Goal: Ask a question

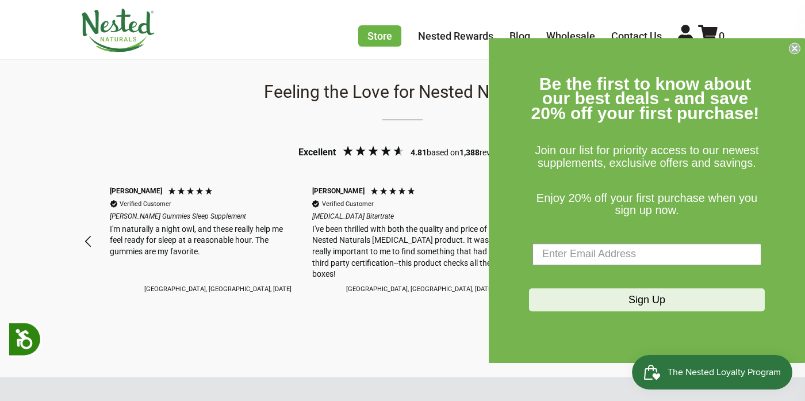
scroll to position [998, 0]
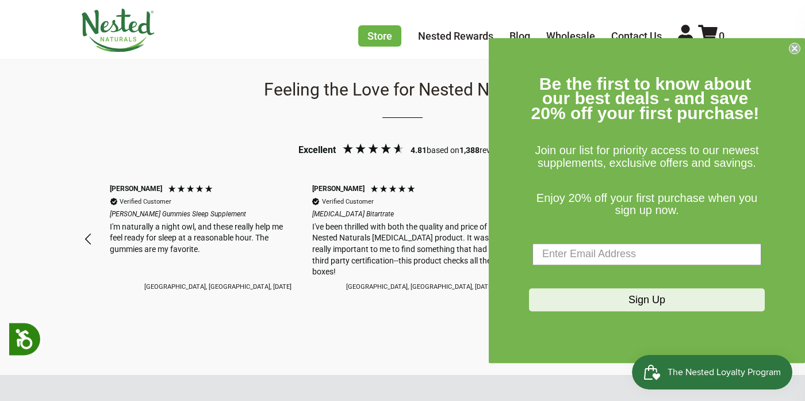
click at [791, 53] on circle "Close dialog" at bounding box center [794, 48] width 11 height 11
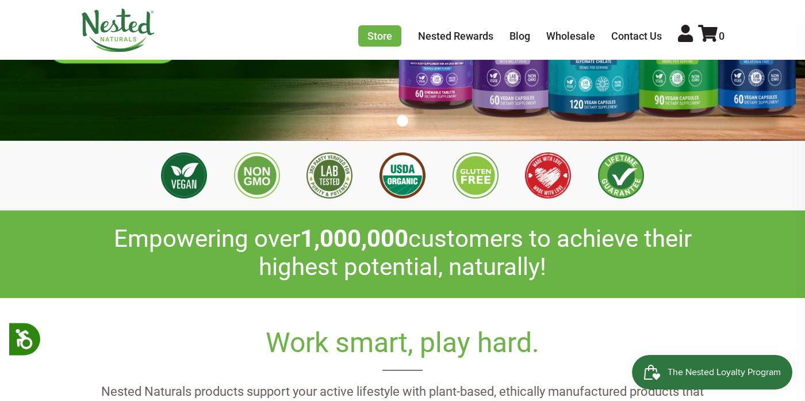
scroll to position [0, 0]
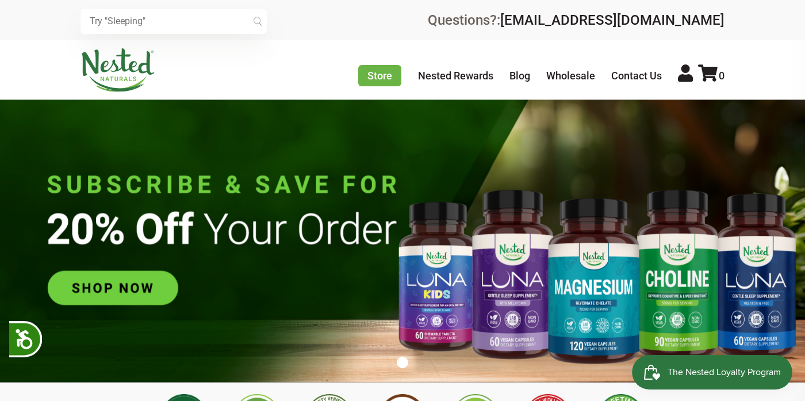
click at [176, 14] on input "text" at bounding box center [173, 21] width 186 height 25
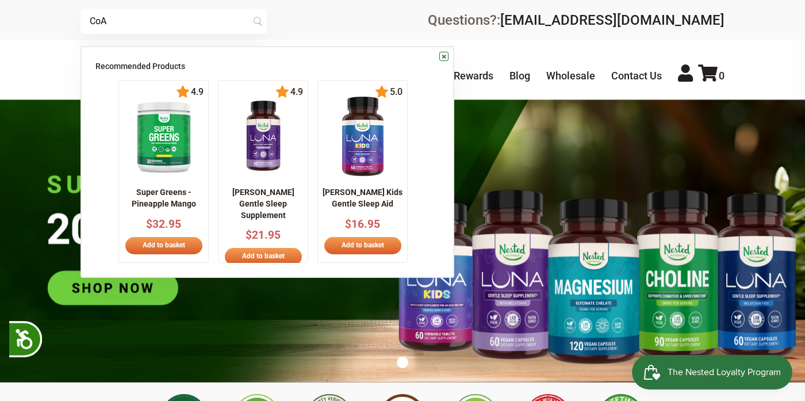
type input "CoA"
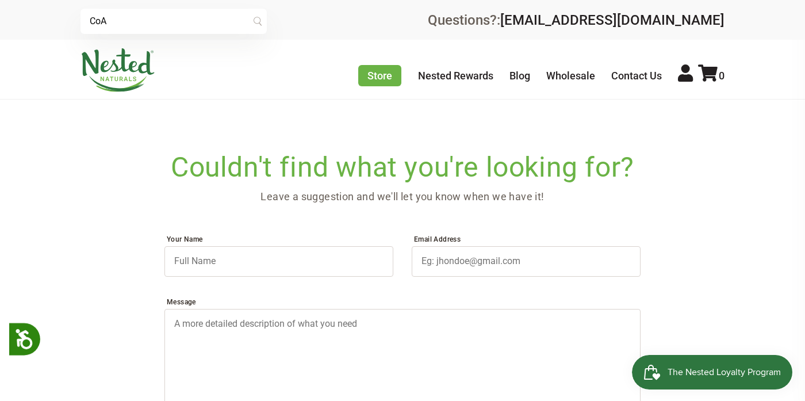
click at [143, 21] on input "CoA" at bounding box center [173, 21] width 186 height 25
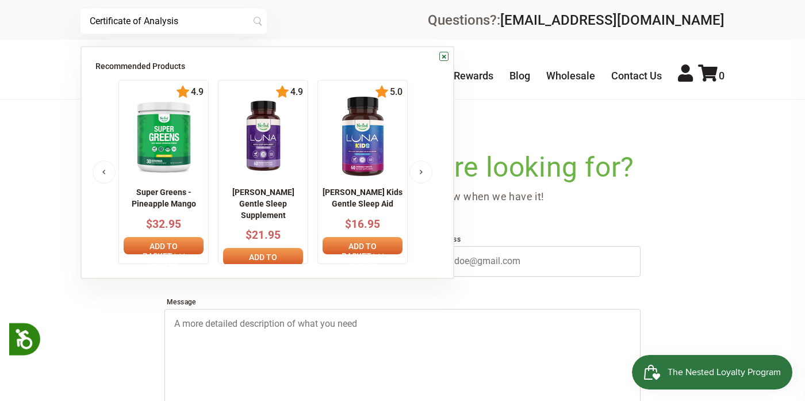
type input "Certificate of Analysis"
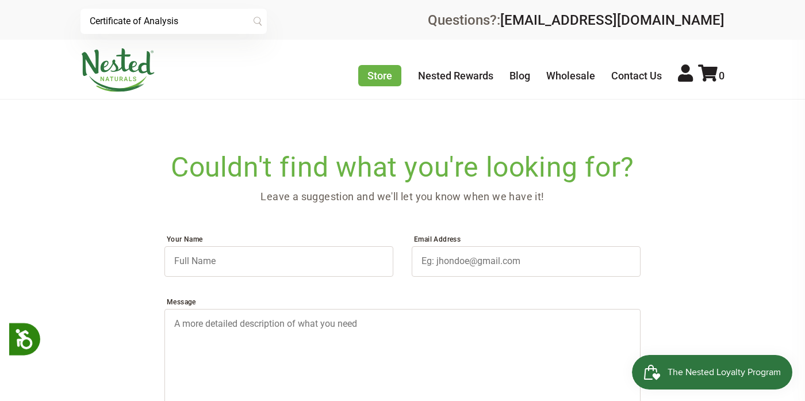
click at [207, 18] on input "Certificate of Analysis" at bounding box center [173, 21] width 186 height 25
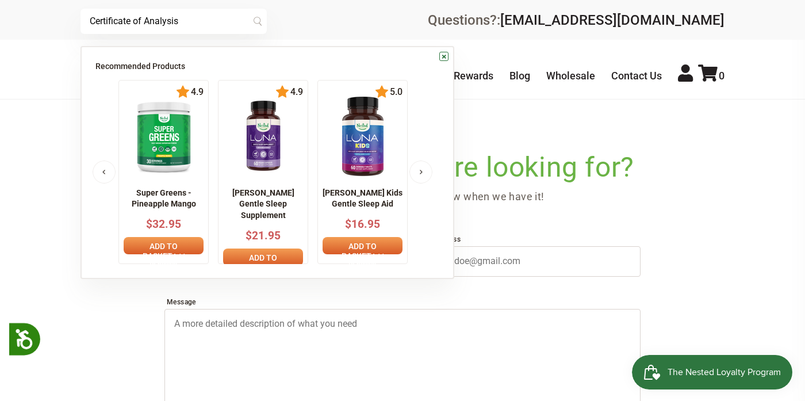
click at [207, 18] on input "Certificate of Analysis" at bounding box center [173, 21] width 186 height 25
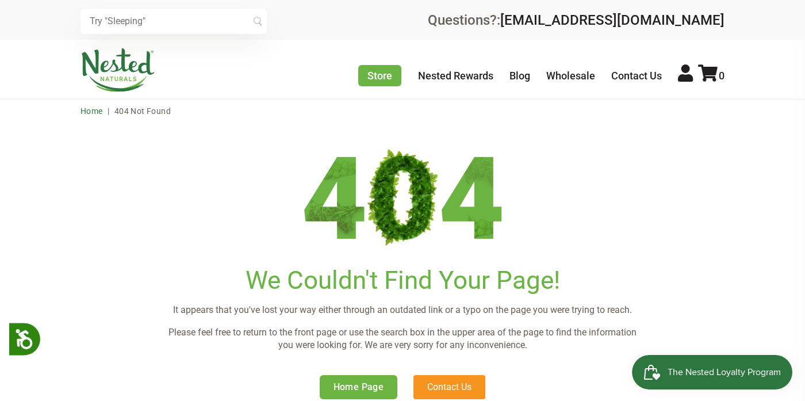
click at [86, 109] on link "Home" at bounding box center [91, 110] width 22 height 9
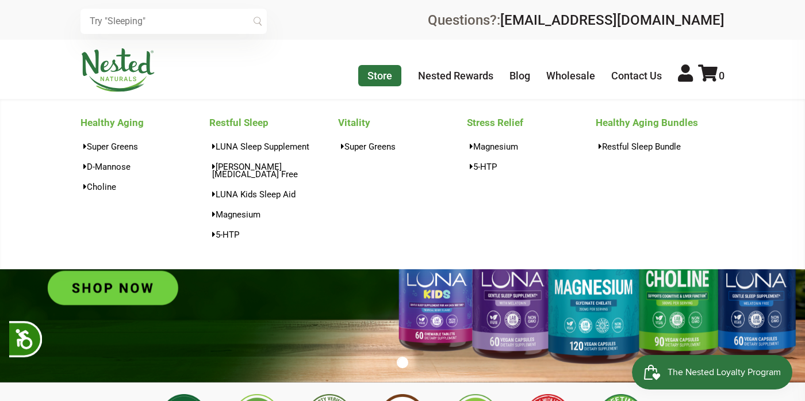
click at [365, 73] on link "Store" at bounding box center [379, 75] width 43 height 21
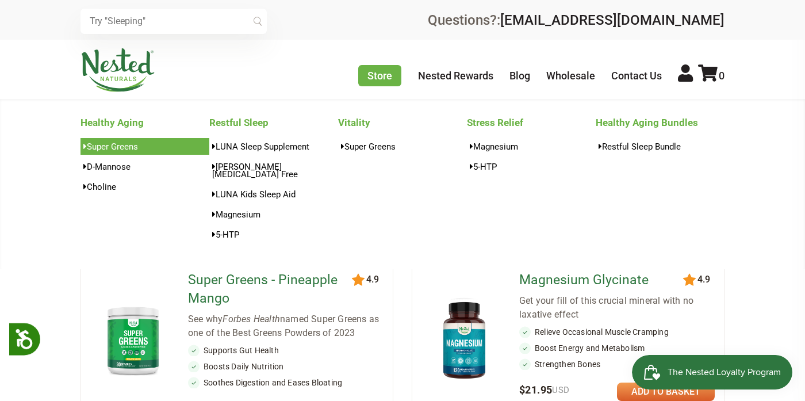
click at [107, 145] on link "Super Greens" at bounding box center [144, 146] width 129 height 17
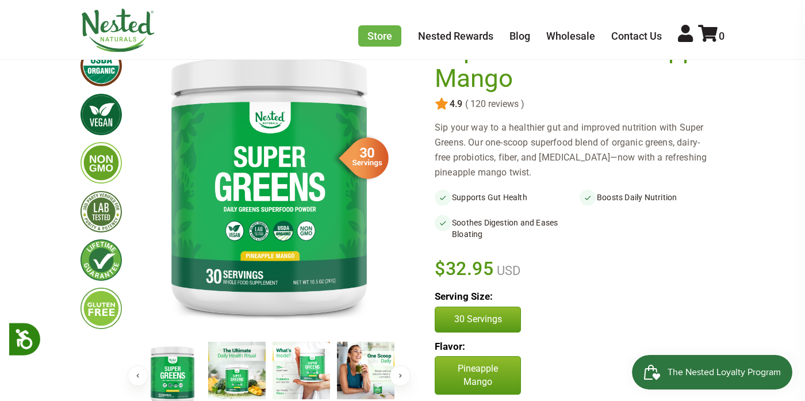
scroll to position [120, 0]
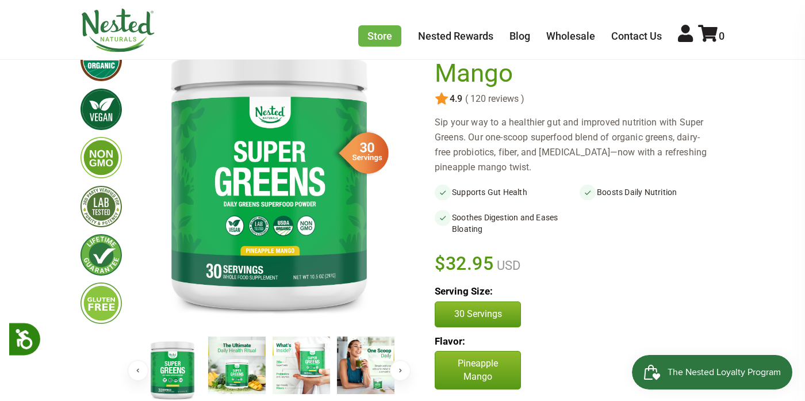
click at [622, 294] on p "Serving Size:" at bounding box center [579, 291] width 290 height 14
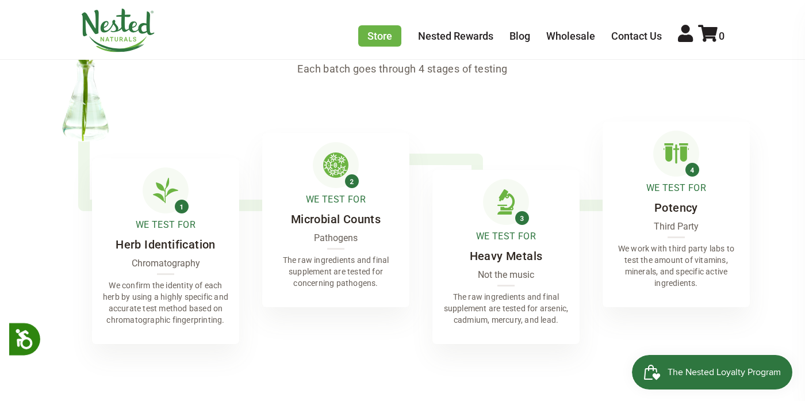
scroll to position [2848, 0]
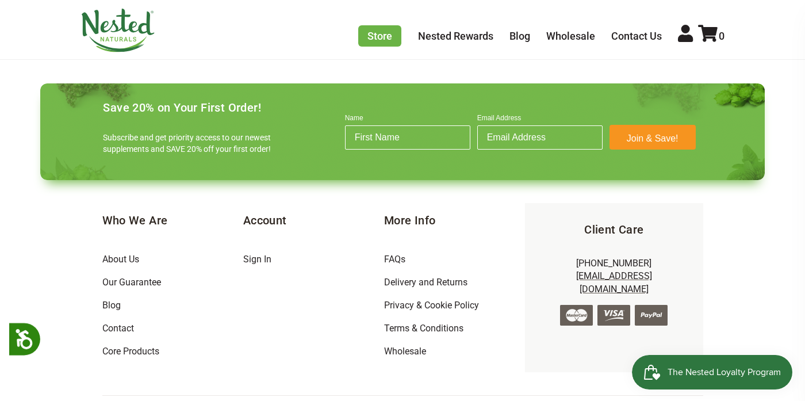
scroll to position [3804, 0]
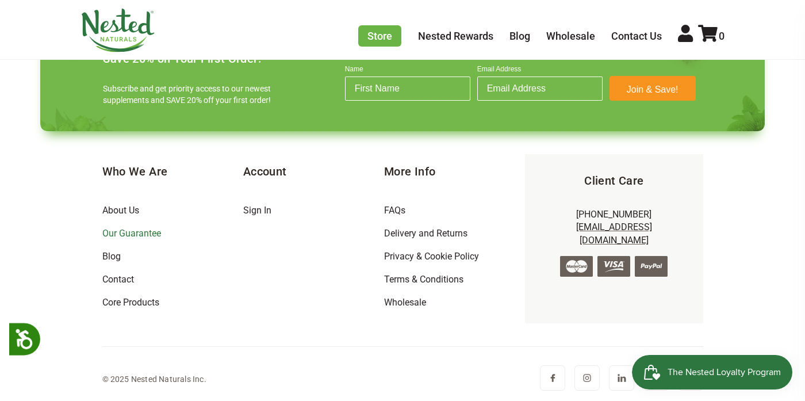
click at [124, 232] on link "Our Guarantee" at bounding box center [131, 233] width 59 height 11
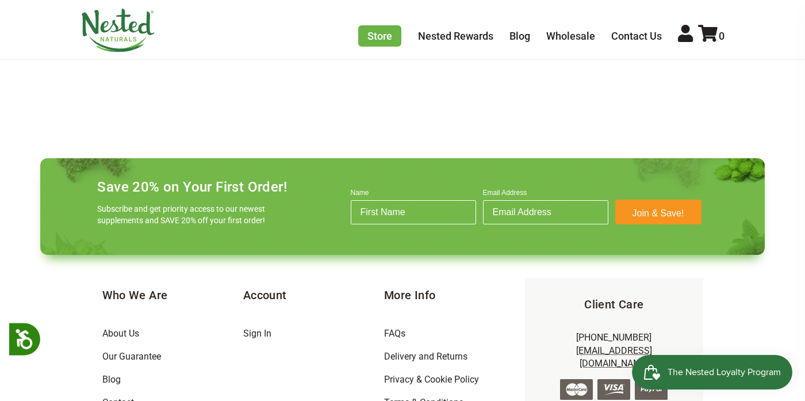
scroll to position [3876, 0]
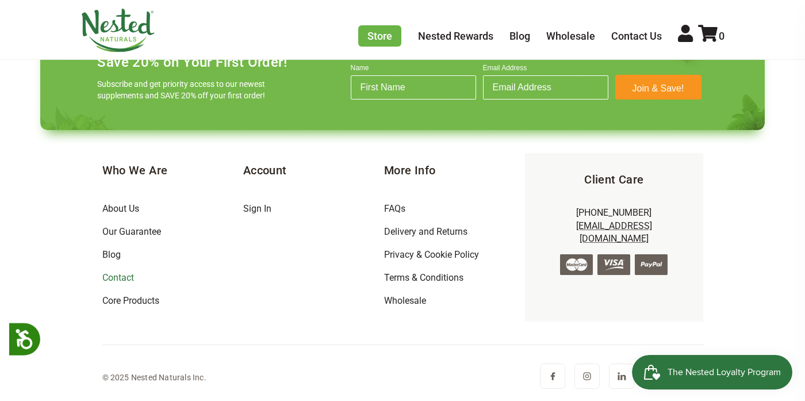
click at [117, 274] on link "Contact" at bounding box center [118, 277] width 32 height 11
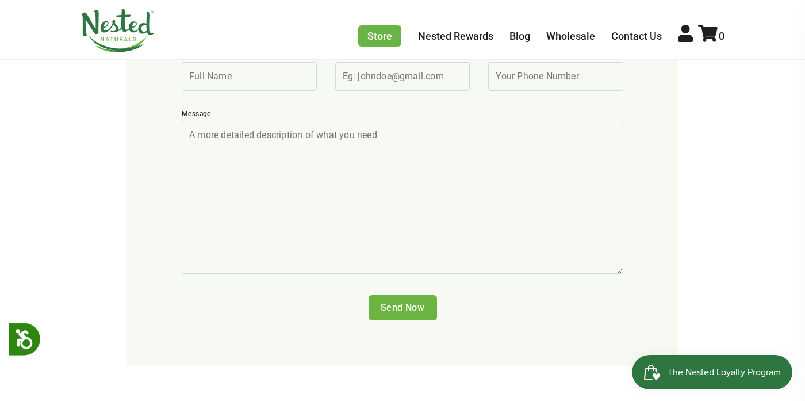
click at [307, 150] on textarea "Message" at bounding box center [402, 197] width 441 height 153
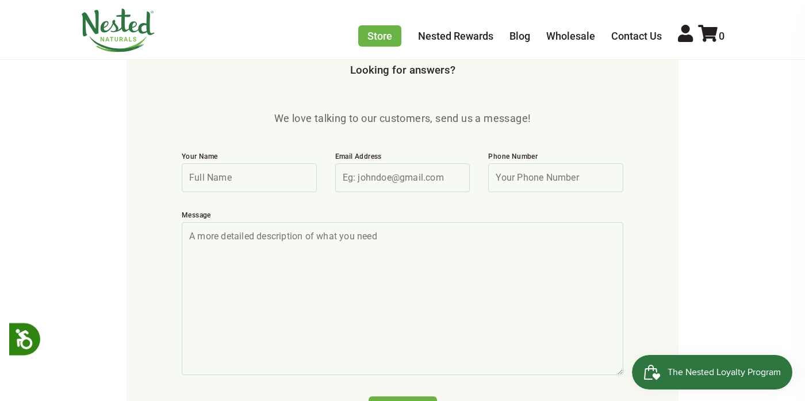
scroll to position [397, 0]
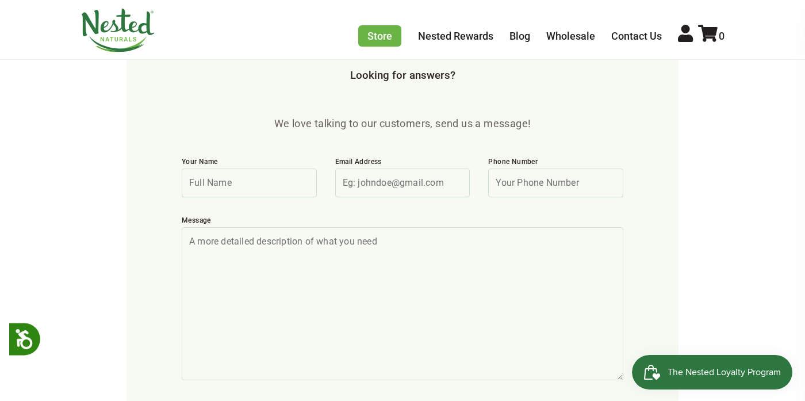
click at [314, 162] on div "Your Name" at bounding box center [248, 177] width 153 height 59
click at [291, 168] on input "Your Name" at bounding box center [249, 182] width 135 height 29
click at [393, 168] on input "Email Address" at bounding box center [402, 182] width 135 height 29
click at [528, 168] on input "Phone Number" at bounding box center [555, 182] width 135 height 29
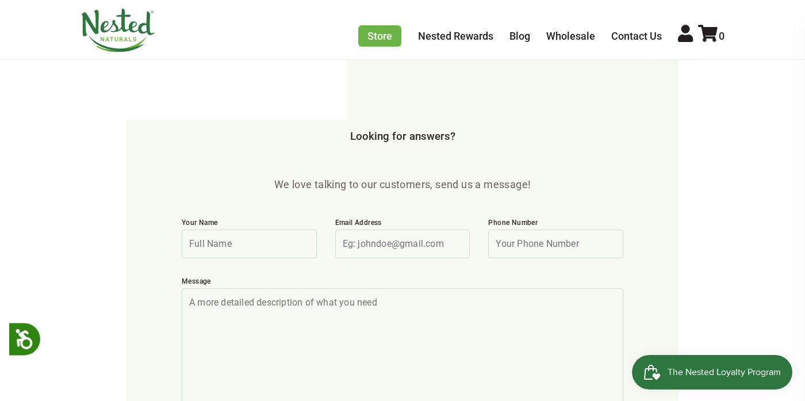
scroll to position [323, 0]
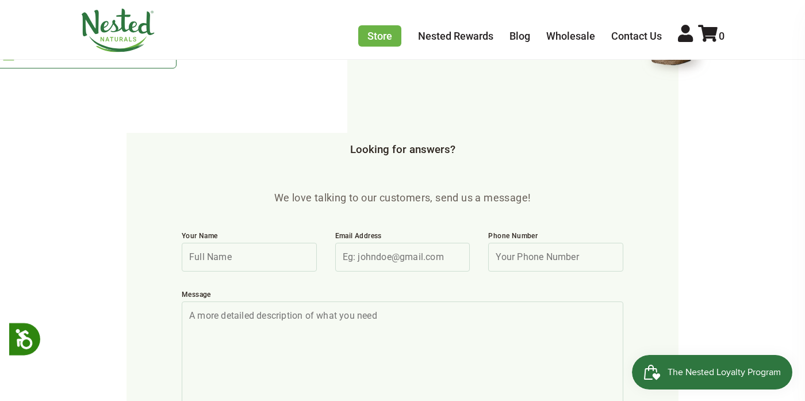
click at [454, 222] on div "Email Address" at bounding box center [402, 251] width 153 height 59
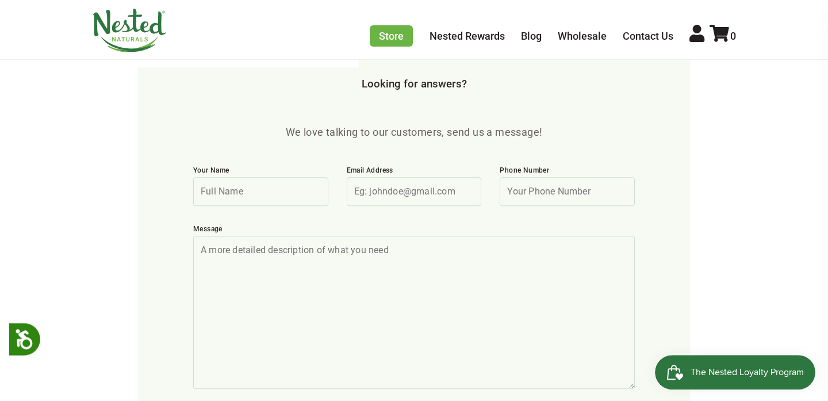
scroll to position [394, 0]
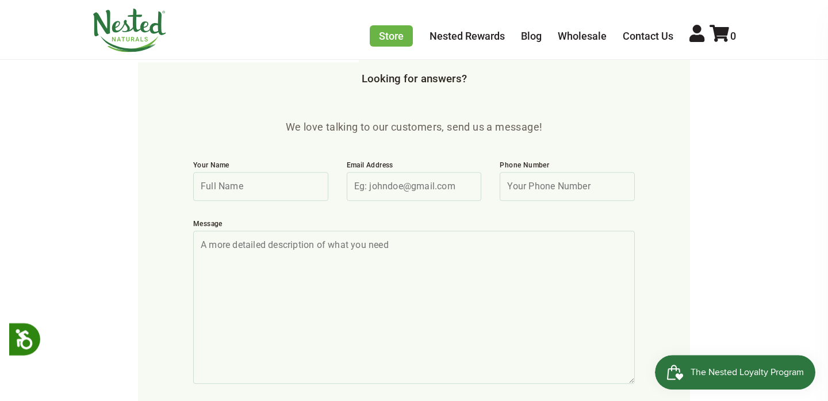
click at [265, 172] on input "Your Name" at bounding box center [260, 186] width 135 height 29
type input "[PERSON_NAME]"
click at [392, 172] on input "Email Address" at bounding box center [414, 186] width 135 height 29
